Goal: Transaction & Acquisition: Purchase product/service

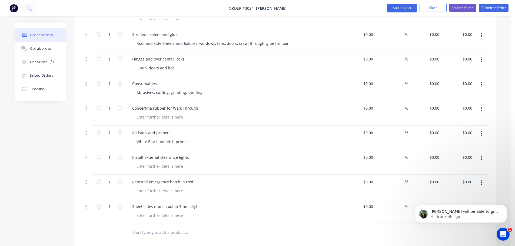
scroll to position [1783, 0]
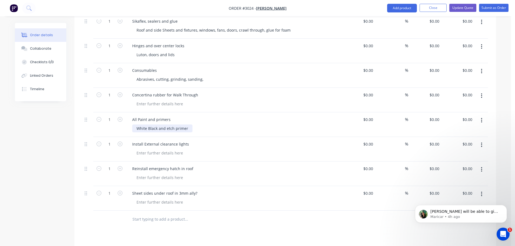
click at [147, 125] on div "White Black and etch primer" at bounding box center [162, 129] width 60 height 8
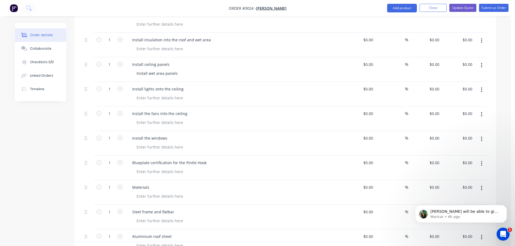
scroll to position [1297, 0]
click at [187, 110] on div "Install the fans into the ceiling" at bounding box center [160, 114] width 64 height 8
click at [170, 135] on div "Install the windows" at bounding box center [150, 139] width 44 height 8
click at [168, 135] on div "Install the windows" at bounding box center [150, 139] width 44 height 8
click at [189, 135] on div "Install the windows x 4" at bounding box center [234, 139] width 212 height 8
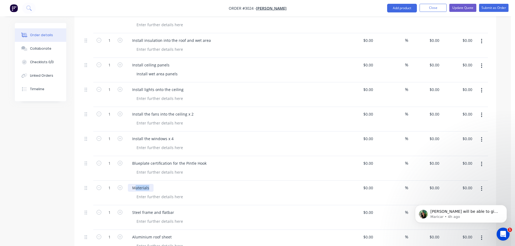
drag, startPoint x: 151, startPoint y: 181, endPoint x: 135, endPoint y: 180, distance: 16.5
click at [135, 184] on div "Materials" at bounding box center [141, 188] width 26 height 8
click at [162, 193] on div "MATERIALS" at bounding box center [234, 193] width 216 height 25
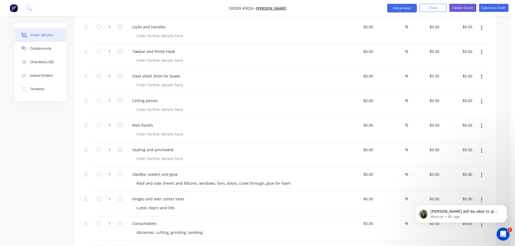
scroll to position [1648, 0]
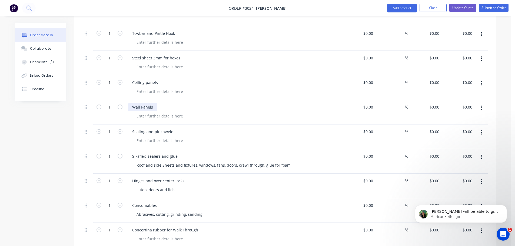
click at [156, 103] on div "Wall Panels" at bounding box center [142, 107] width 29 height 8
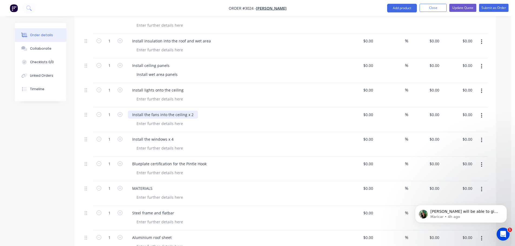
scroll to position [1270, 0]
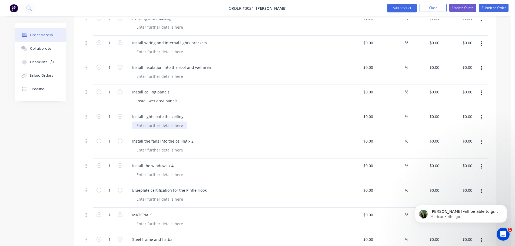
click at [137, 122] on div at bounding box center [159, 126] width 55 height 8
click at [140, 146] on div at bounding box center [159, 150] width 55 height 8
drag, startPoint x: 135, startPoint y: 168, endPoint x: 137, endPoint y: 170, distance: 3.3
click at [135, 171] on div at bounding box center [159, 175] width 55 height 8
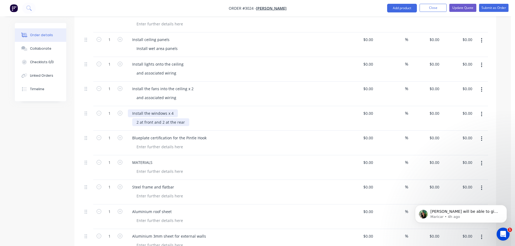
scroll to position [1324, 0]
click at [437, 132] on input "0" at bounding box center [435, 136] width 12 height 8
click at [213, 141] on div at bounding box center [235, 145] width 207 height 8
type input "$0.00"
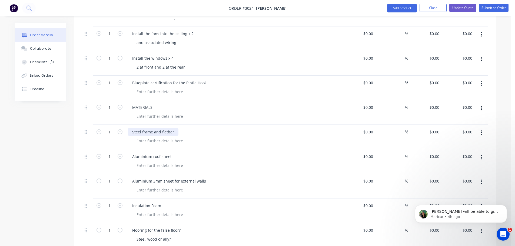
scroll to position [1378, 0]
click at [138, 161] on div at bounding box center [159, 165] width 55 height 8
click at [209, 136] on div at bounding box center [235, 140] width 207 height 8
click at [140, 186] on div at bounding box center [159, 190] width 55 height 8
click at [136, 161] on div "Cutting and folding" at bounding box center [154, 165] width 44 height 8
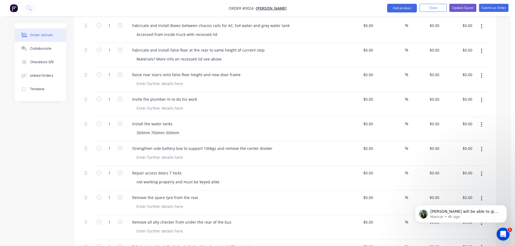
scroll to position [891, 0]
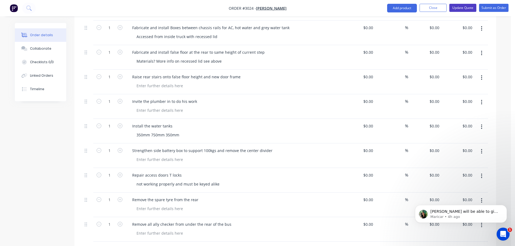
click at [458, 7] on button "Update Quote" at bounding box center [462, 8] width 27 height 8
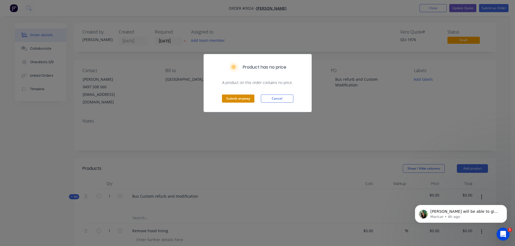
click at [235, 100] on button "Submit anyway" at bounding box center [238, 99] width 32 height 8
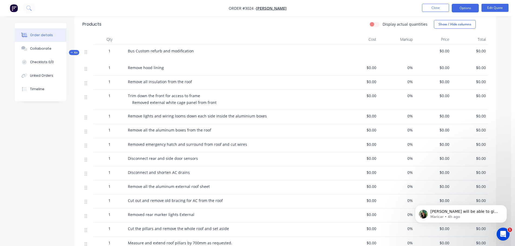
scroll to position [168, 0]
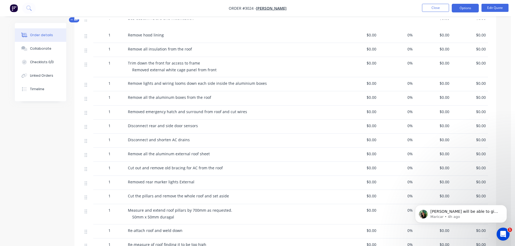
click at [164, 63] on span "Trim down the front for access to frame" at bounding box center [164, 63] width 72 height 5
click at [491, 7] on button "Edit Quote" at bounding box center [494, 8] width 27 height 8
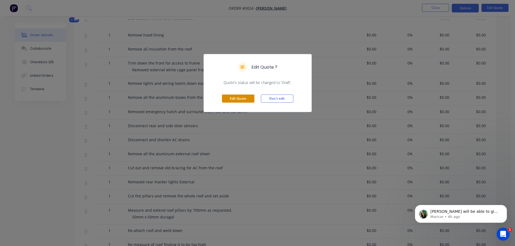
click at [236, 98] on button "Edit Quote" at bounding box center [238, 99] width 32 height 8
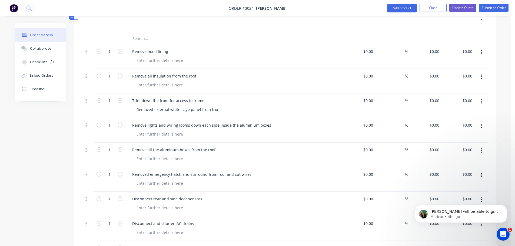
scroll to position [189, 0]
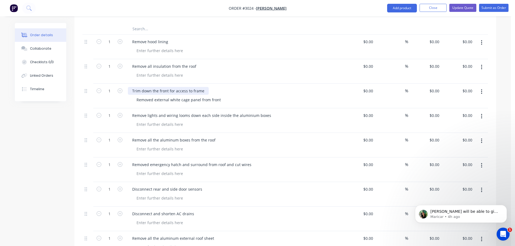
click at [168, 87] on div "Trim down the front for access to frame" at bounding box center [168, 91] width 81 height 8
click at [217, 112] on div "Remove lights and wiring looms down each side inside the aluminium boxes" at bounding box center [201, 116] width 147 height 8
click at [216, 112] on div "Remove lights and wiring looms down each side inside the aluminium boxes" at bounding box center [201, 116] width 147 height 8
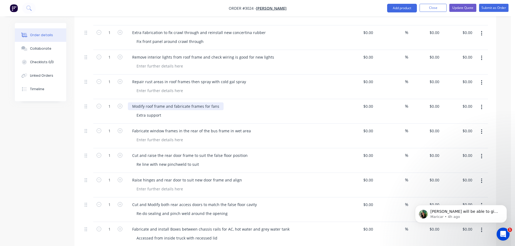
scroll to position [702, 0]
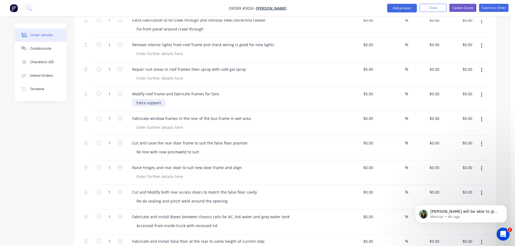
click at [161, 99] on div "Extra support" at bounding box center [148, 103] width 33 height 8
click at [226, 115] on div "Fabricate window frames in the rear of the bus frame in wet area" at bounding box center [191, 119] width 127 height 8
click at [205, 123] on div at bounding box center [235, 127] width 207 height 8
click at [142, 148] on div "Re line with new pinchweld to suit" at bounding box center [167, 152] width 71 height 8
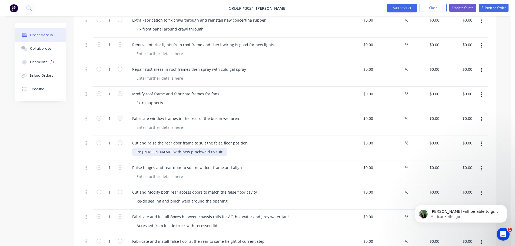
click at [148, 148] on div "Re [PERSON_NAME] with new pinchweld to suit" at bounding box center [179, 152] width 95 height 8
click at [150, 148] on div "Re [PERSON_NAME] with new pinchweld to suit" at bounding box center [179, 152] width 95 height 8
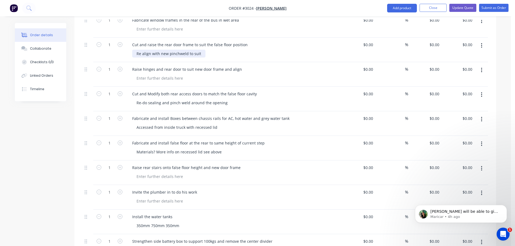
scroll to position [810, 0]
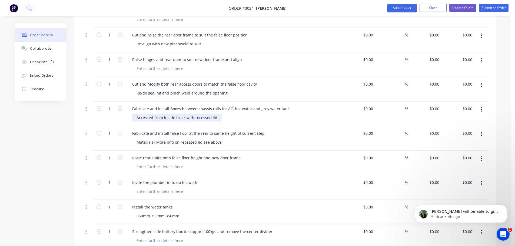
click at [216, 114] on div "Accessed from inside truck with recessed lid" at bounding box center [176, 118] width 89 height 8
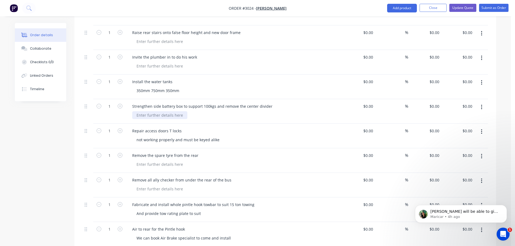
scroll to position [945, 0]
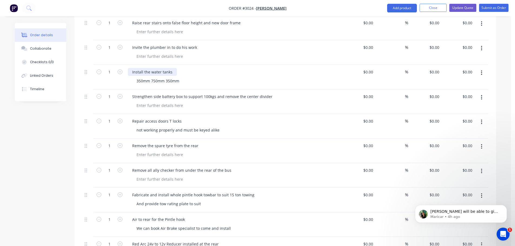
click at [173, 68] on div "Install the water tanks" at bounding box center [152, 72] width 49 height 8
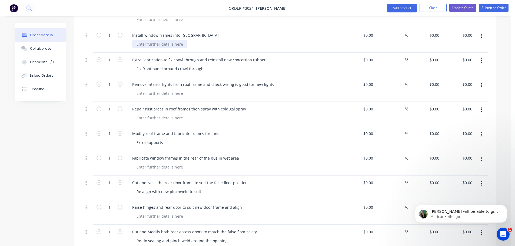
scroll to position [675, 0]
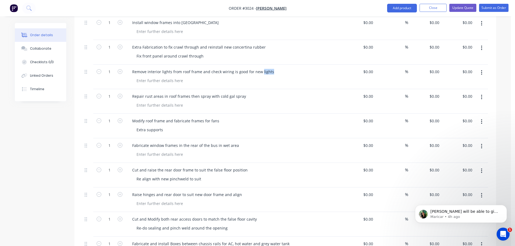
drag, startPoint x: 270, startPoint y: 63, endPoint x: 284, endPoint y: 65, distance: 14.1
click at [284, 68] on div "Remove interior lights from roof frame and check wiring is good for new lights" at bounding box center [234, 72] width 212 height 8
click at [273, 68] on div "Remove interior lights from roof frame and check wiring is good for new lights" at bounding box center [203, 72] width 150 height 8
click at [271, 68] on div "Remove interior lights from roof frame and check wiring is good for new lights" at bounding box center [203, 72] width 150 height 8
click at [276, 68] on div "Remove interior lights from roof frame and check wiring is good for new lights" at bounding box center [234, 72] width 212 height 8
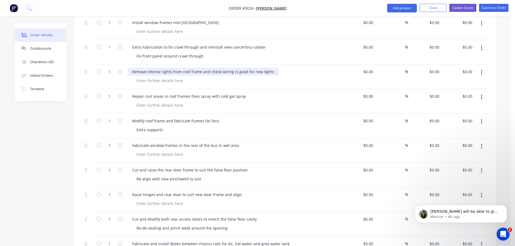
click at [269, 68] on div "Remove interior lights from roof frame and check wiring is good for new lights" at bounding box center [203, 72] width 150 height 8
drag, startPoint x: 270, startPoint y: 65, endPoint x: 224, endPoint y: 66, distance: 45.9
click at [224, 68] on div "Remove interior lights from roof frame and check wiring is good for new lights" at bounding box center [203, 72] width 150 height 8
click at [226, 68] on div "Remove interior lights from roof frame and check wi" at bounding box center [179, 72] width 103 height 8
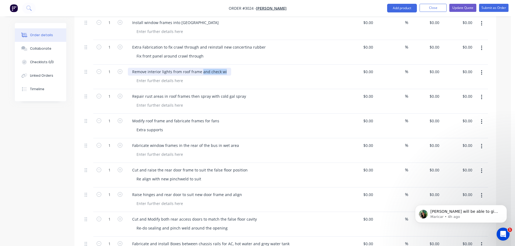
drag, startPoint x: 225, startPoint y: 63, endPoint x: 202, endPoint y: 63, distance: 23.8
click at [202, 68] on div "Remove interior lights from roof frame and check wi" at bounding box center [179, 72] width 103 height 8
click at [227, 68] on div "Remove interior lights from roof frame" at bounding box center [234, 72] width 212 height 8
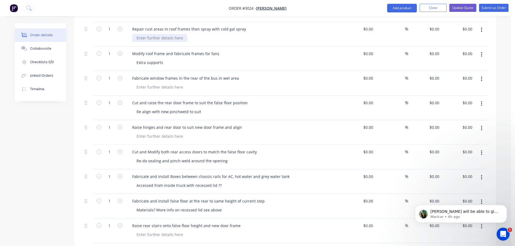
scroll to position [729, 0]
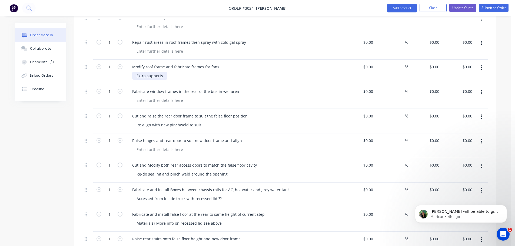
click at [164, 72] on div "Extra supports" at bounding box center [149, 76] width 35 height 8
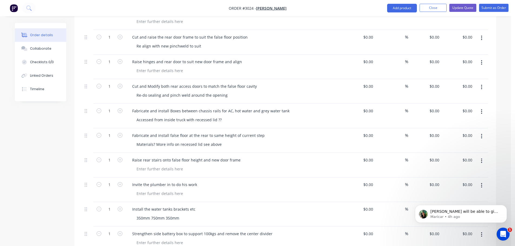
scroll to position [810, 0]
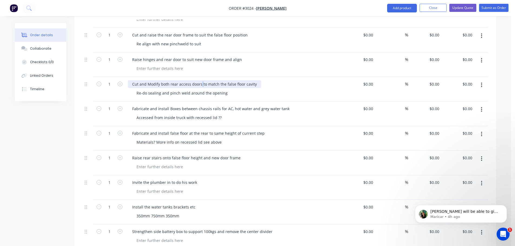
click at [201, 80] on div "Cut and Modify both rear access doors to match the false floor cavity" at bounding box center [194, 84] width 133 height 8
click at [277, 80] on div "Cut and Modify both rear access doors on the sides to match the false floor cav…" at bounding box center [206, 84] width 156 height 8
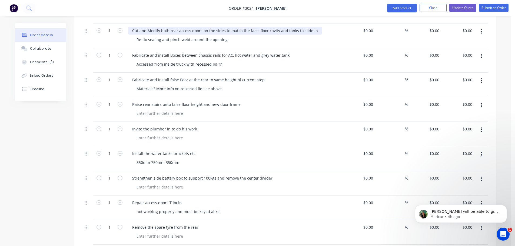
scroll to position [864, 0]
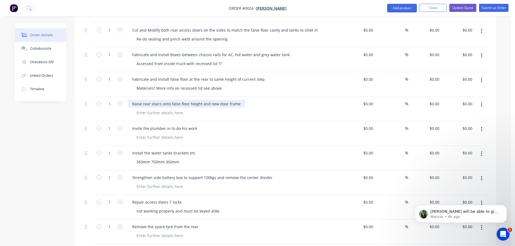
click at [216, 100] on div "Raise rear stairs onto false floor height and new door frame" at bounding box center [186, 104] width 117 height 8
click at [142, 100] on div "Raise rear stairs onto false floor height and door frame" at bounding box center [182, 104] width 108 height 8
click at [180, 125] on div "Invite the plumber in to do his work" at bounding box center [164, 129] width 73 height 8
click at [179, 125] on div "Invite the plumber in to do his work" at bounding box center [164, 129] width 73 height 8
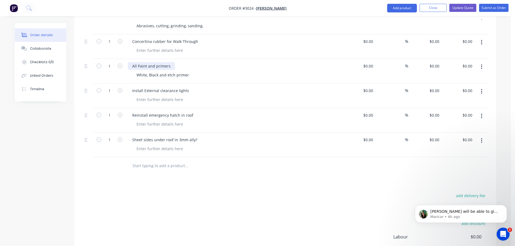
scroll to position [1837, 0]
click at [136, 160] on input "text" at bounding box center [186, 165] width 108 height 11
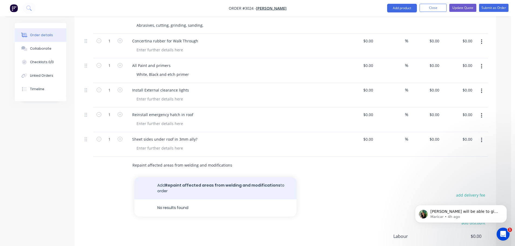
type input "Repaint affected areas from welding and modifications"
click at [183, 177] on button "Add Repaint affected areas from welding and modifications to order" at bounding box center [215, 188] width 162 height 22
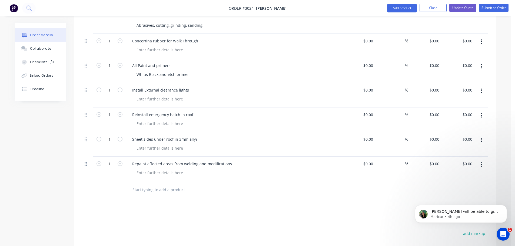
click at [86, 162] on icon at bounding box center [86, 164] width 2 height 5
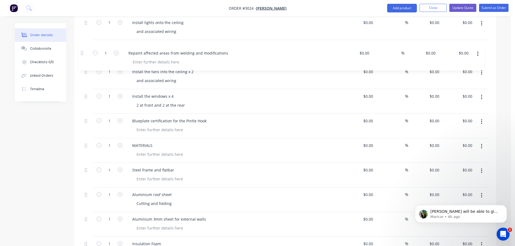
scroll to position [1362, 0]
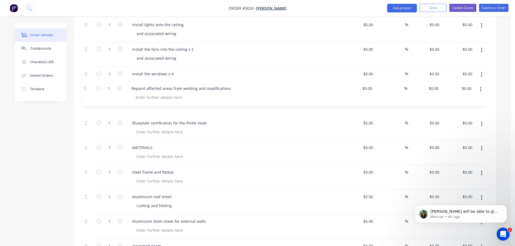
drag, startPoint x: 86, startPoint y: 158, endPoint x: 85, endPoint y: 89, distance: 69.4
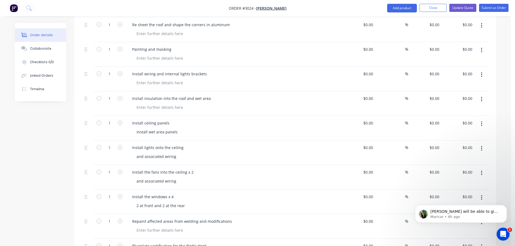
scroll to position [1226, 0]
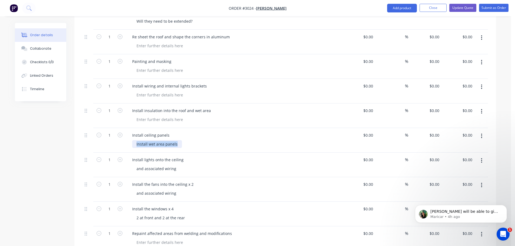
drag, startPoint x: 178, startPoint y: 137, endPoint x: 135, endPoint y: 136, distance: 42.7
click at [135, 140] on div "Install wet area panels" at bounding box center [157, 144] width 50 height 8
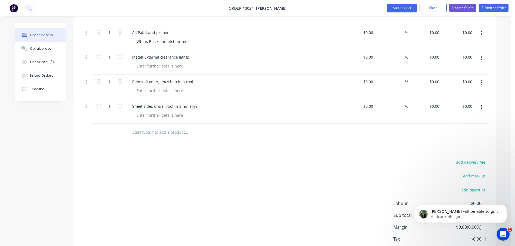
scroll to position [1920, 0]
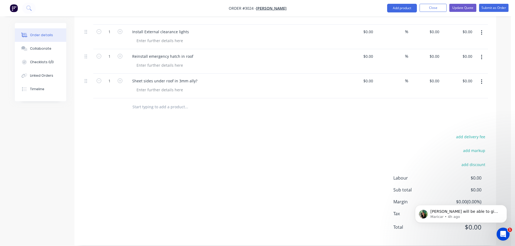
click at [140, 102] on input "text" at bounding box center [186, 107] width 108 height 11
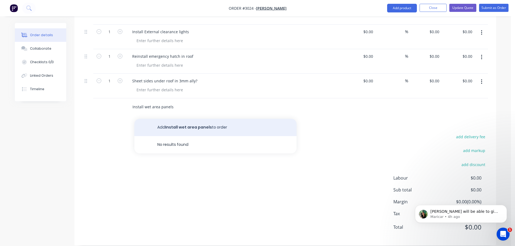
type input "Install wet area panels"
click at [172, 120] on button "Add Install wet area panels to order" at bounding box center [215, 127] width 162 height 17
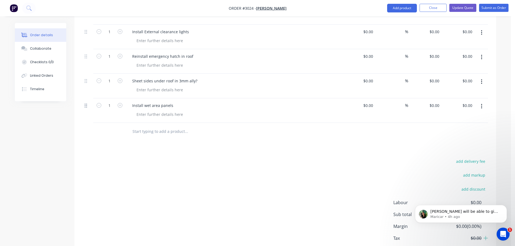
click at [86, 104] on icon at bounding box center [86, 106] width 2 height 4
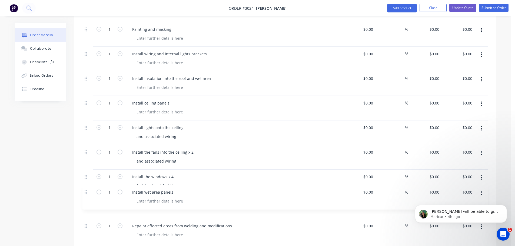
scroll to position [1266, 0]
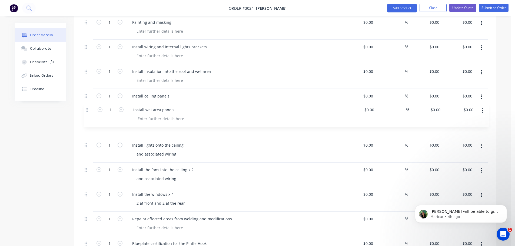
drag, startPoint x: 86, startPoint y: 100, endPoint x: 86, endPoint y: 110, distance: 10.3
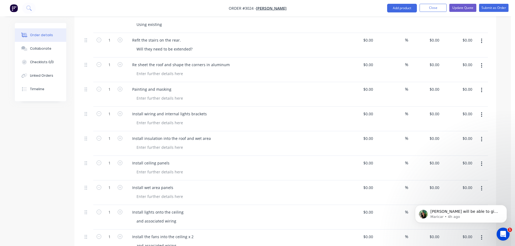
scroll to position [1185, 0]
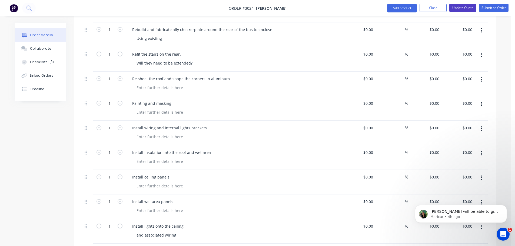
click at [459, 8] on button "Update Quote" at bounding box center [462, 8] width 27 height 8
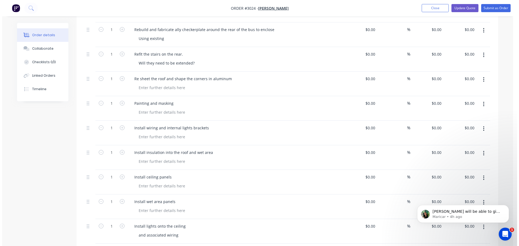
scroll to position [0, 0]
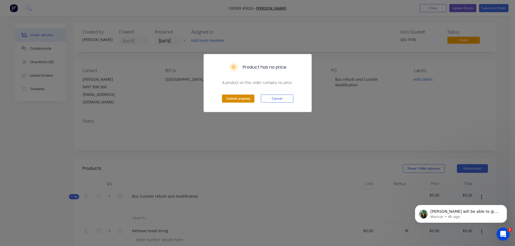
click at [227, 99] on button "Submit anyway" at bounding box center [238, 99] width 32 height 8
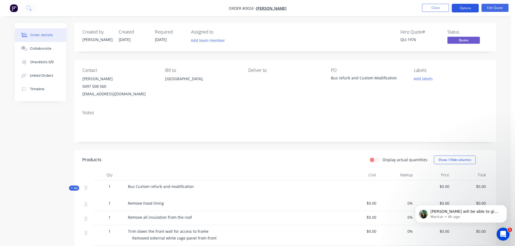
click at [462, 8] on button "Options" at bounding box center [464, 8] width 27 height 9
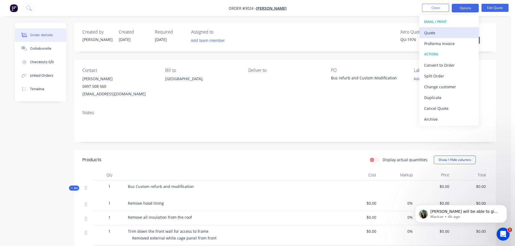
click at [431, 32] on div "Quote" at bounding box center [449, 33] width 50 height 8
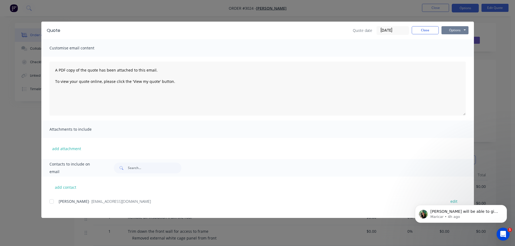
click at [453, 30] on button "Options" at bounding box center [454, 30] width 27 height 8
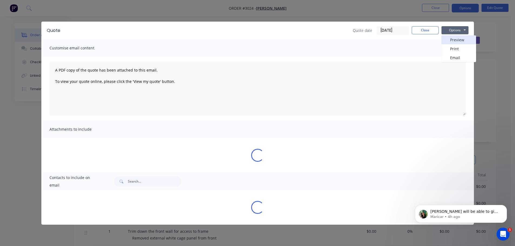
click at [452, 39] on button "Preview" at bounding box center [458, 39] width 35 height 9
